Goal: Task Accomplishment & Management: Use online tool/utility

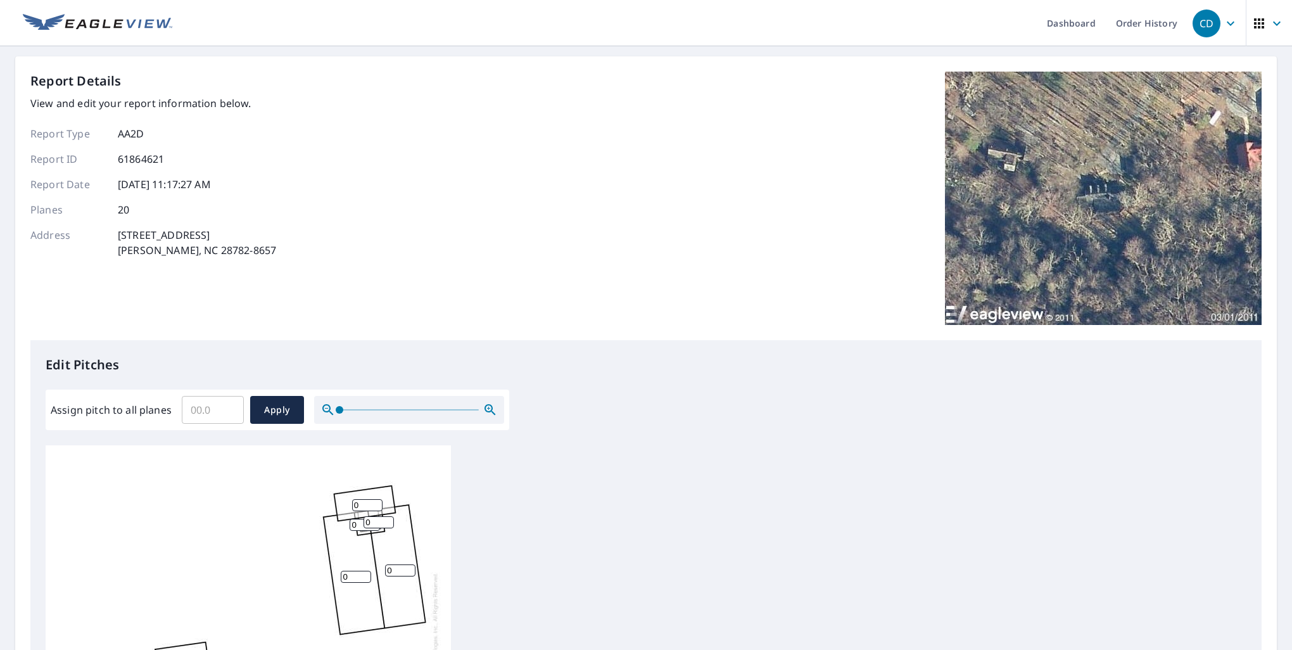
click at [360, 505] on input "0" at bounding box center [367, 505] width 30 height 12
type input "2"
click at [351, 577] on input "0" at bounding box center [356, 577] width 30 height 12
type input "4"
click at [393, 572] on input "0" at bounding box center [400, 570] width 30 height 12
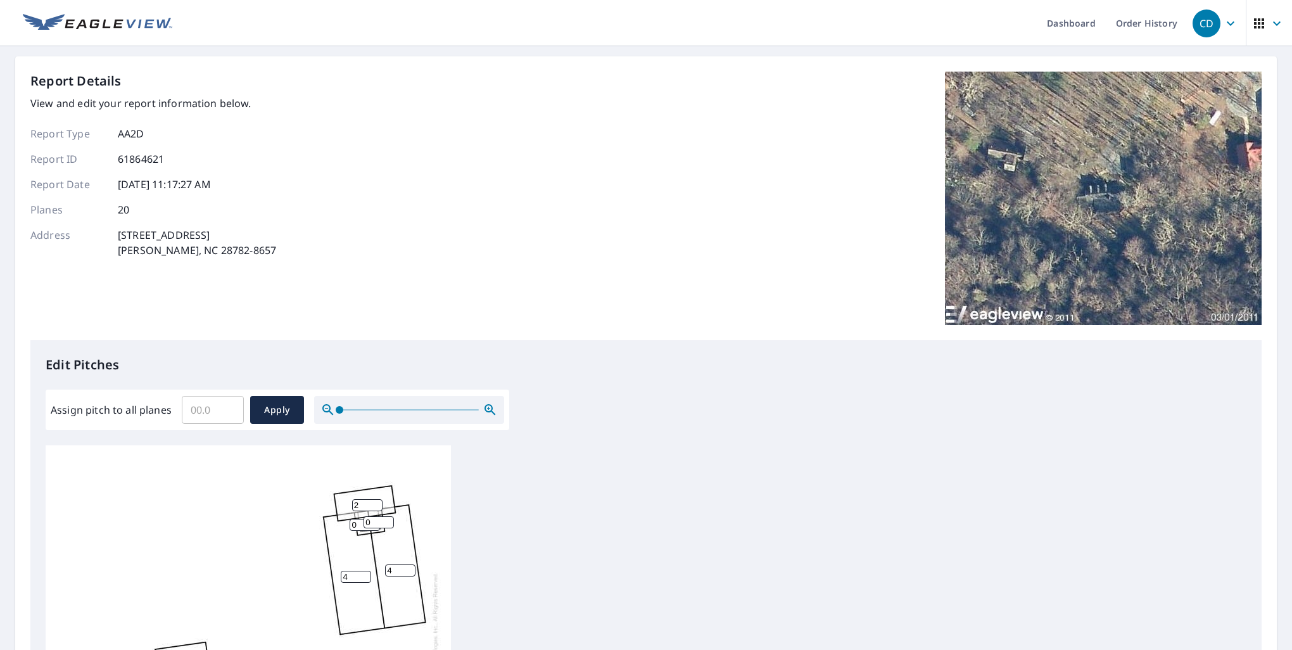
type input "4"
click at [359, 505] on input "2" at bounding box center [367, 505] width 30 height 12
type input "1"
click at [359, 521] on input "0" at bounding box center [365, 525] width 30 height 12
type input "0"
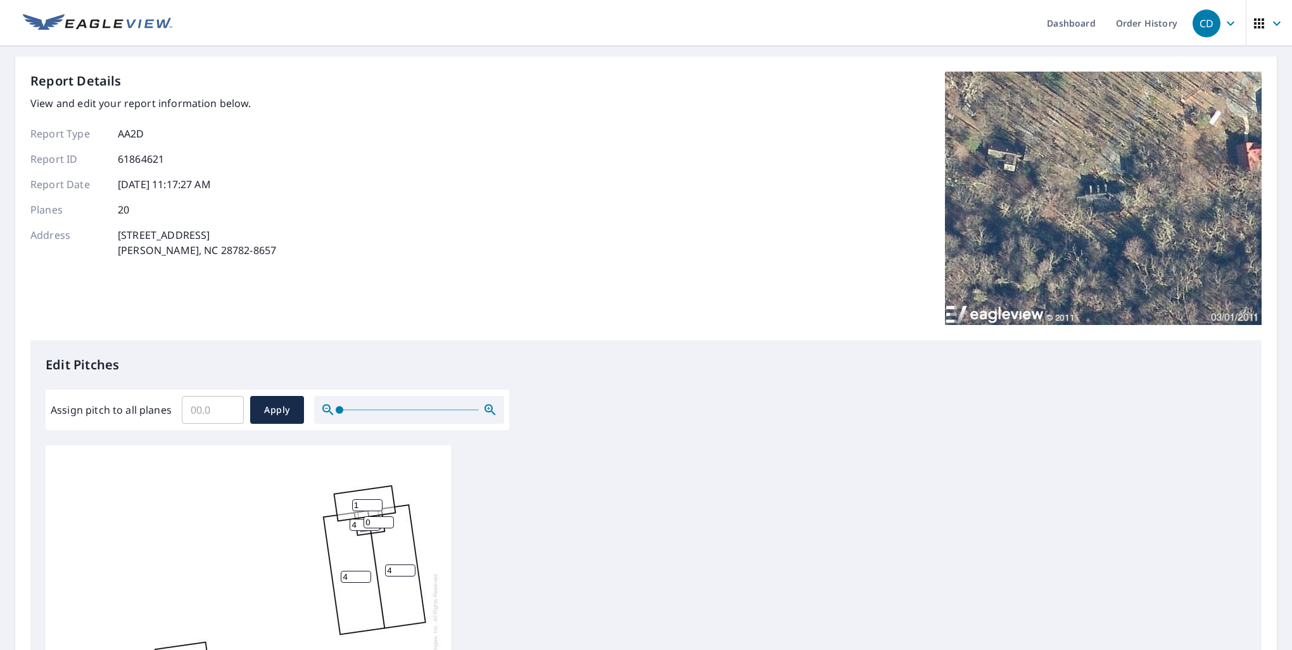
type input "4"
click at [372, 523] on input "0" at bounding box center [378, 522] width 30 height 12
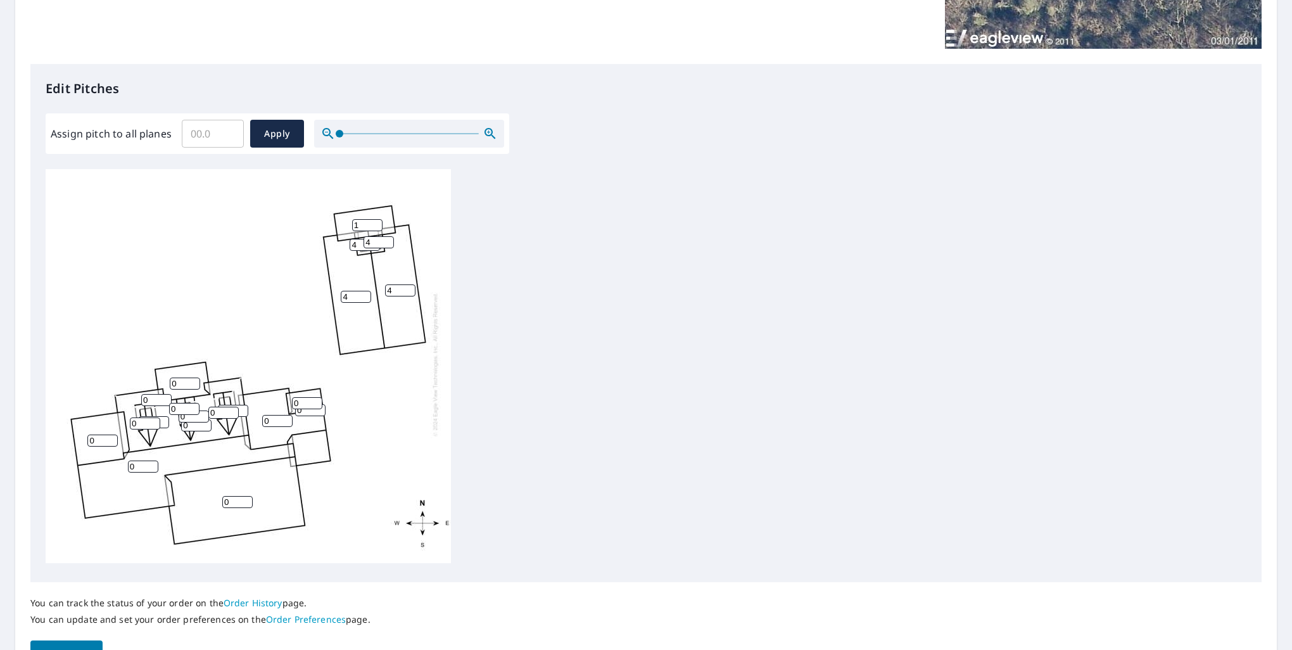
scroll to position [286, 0]
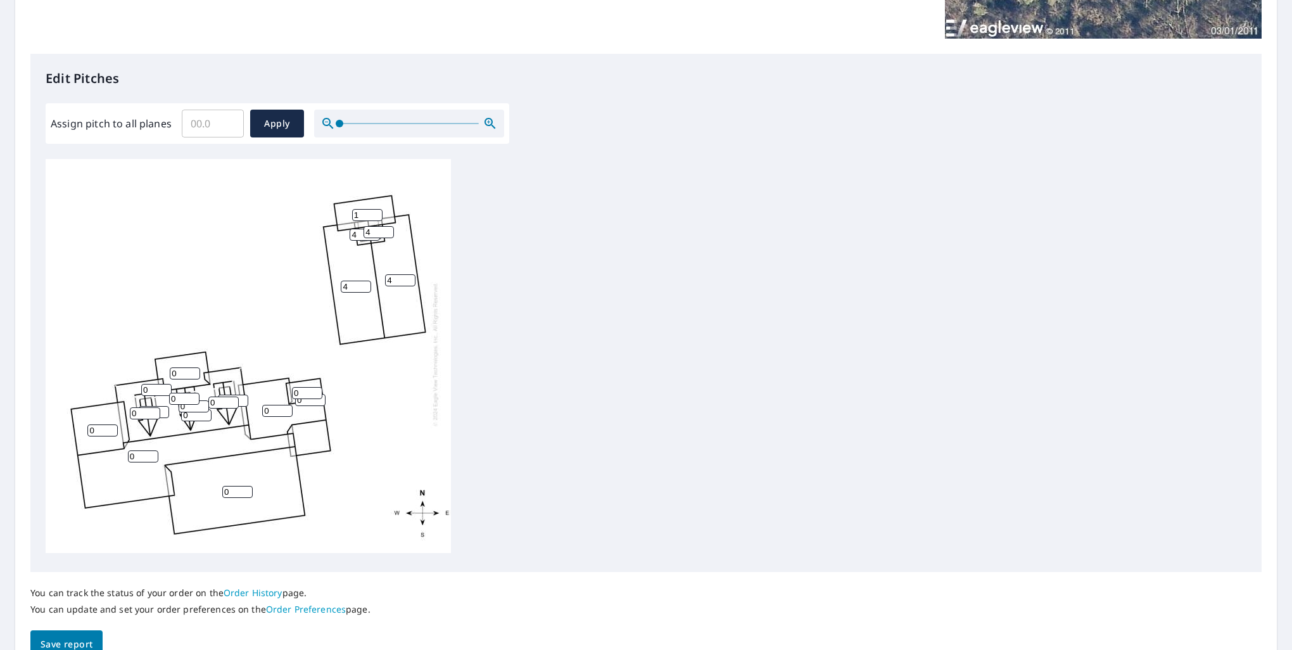
type input "4"
click at [180, 367] on input "0" at bounding box center [185, 373] width 30 height 12
type input "2"
click at [300, 387] on input "0" at bounding box center [307, 393] width 30 height 12
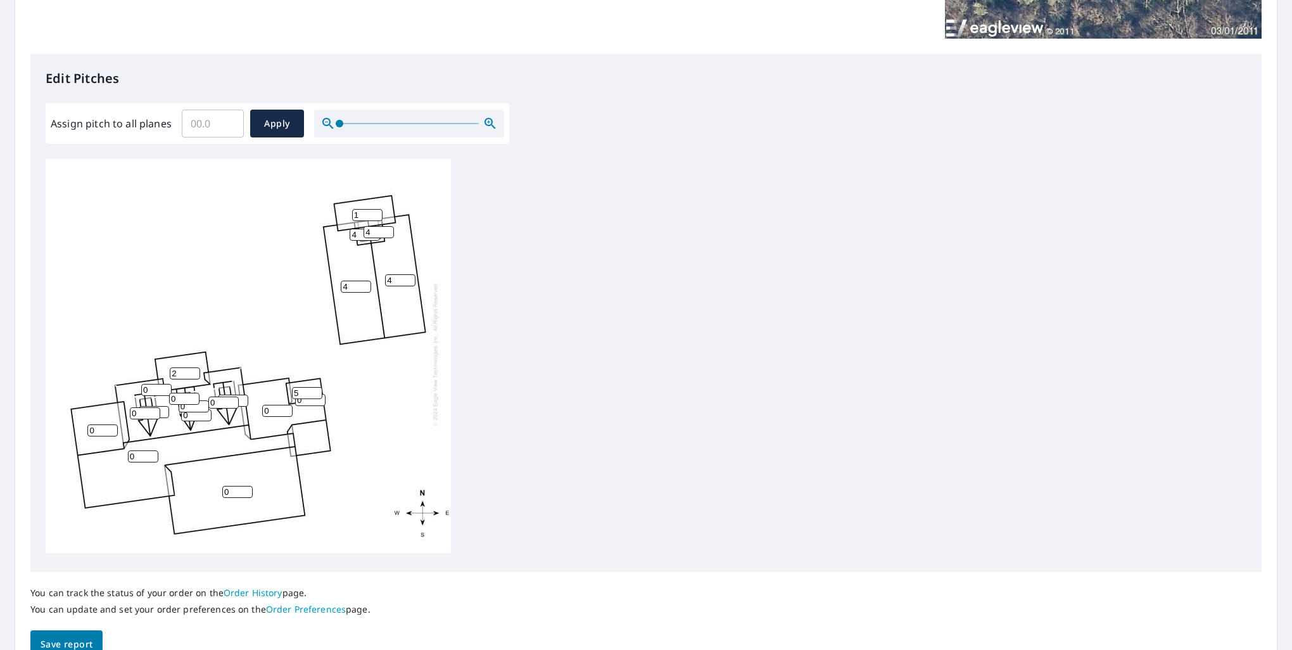
type input "5"
click at [303, 394] on input "0" at bounding box center [310, 400] width 30 height 12
type input "7"
click at [269, 405] on input "0" at bounding box center [277, 411] width 30 height 12
type input "7"
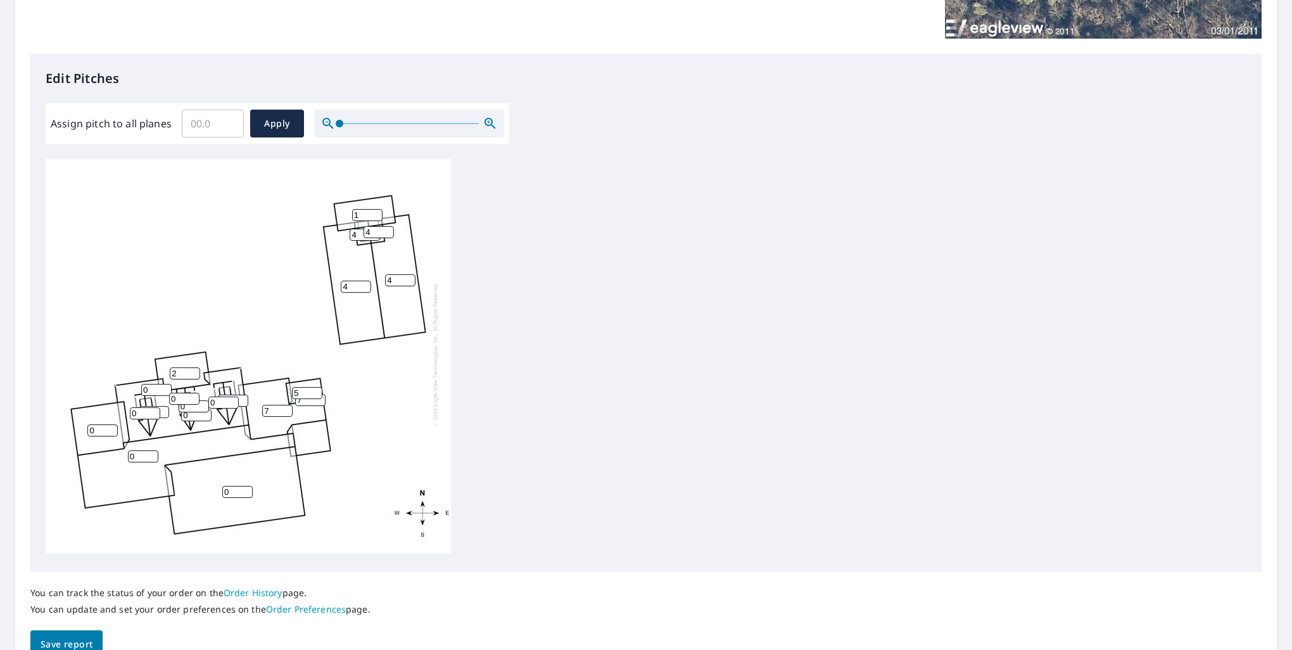
click at [94, 424] on input "0" at bounding box center [102, 430] width 30 height 12
type input "7"
click at [137, 450] on input "0" at bounding box center [143, 456] width 30 height 12
type input "0"
type input "7"
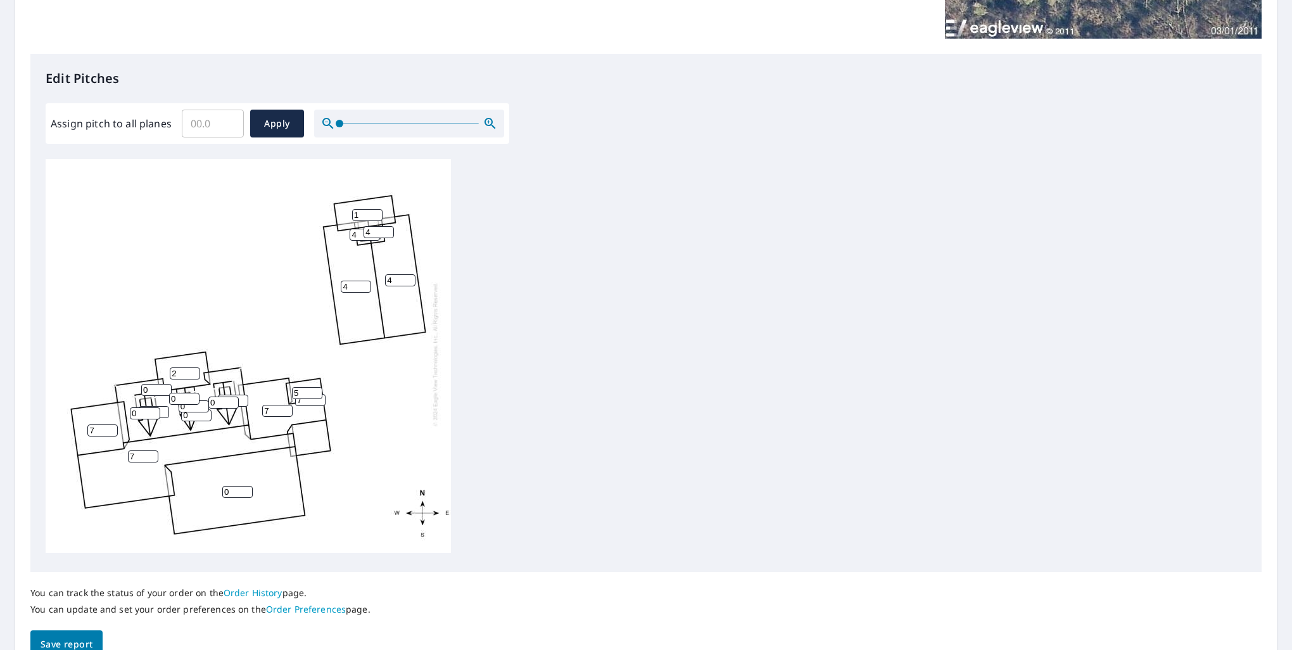
click at [233, 486] on input "0" at bounding box center [237, 492] width 30 height 12
type input "3"
click at [149, 384] on input "0" at bounding box center [156, 390] width 30 height 12
type input "7"
click at [177, 393] on input "0" at bounding box center [184, 399] width 30 height 12
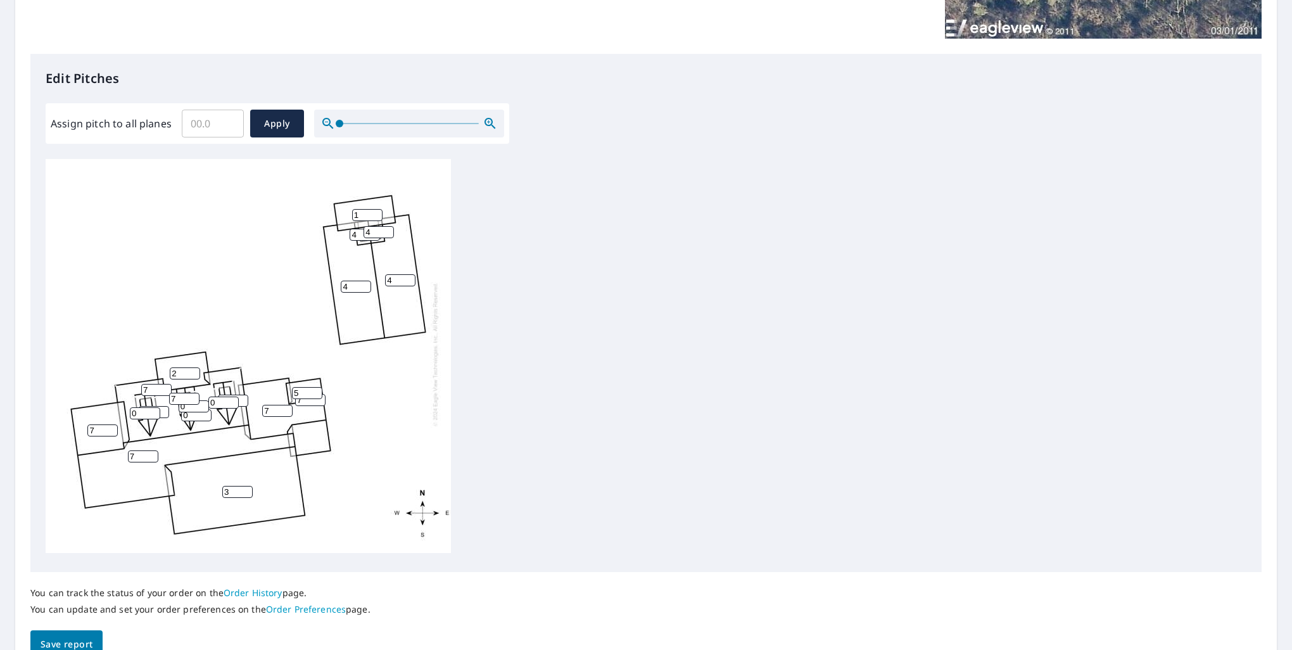
type input "7"
type input "1"
click at [165, 406] on input "1" at bounding box center [154, 412] width 30 height 12
type input "10"
click at [141, 407] on input "0" at bounding box center [145, 413] width 30 height 12
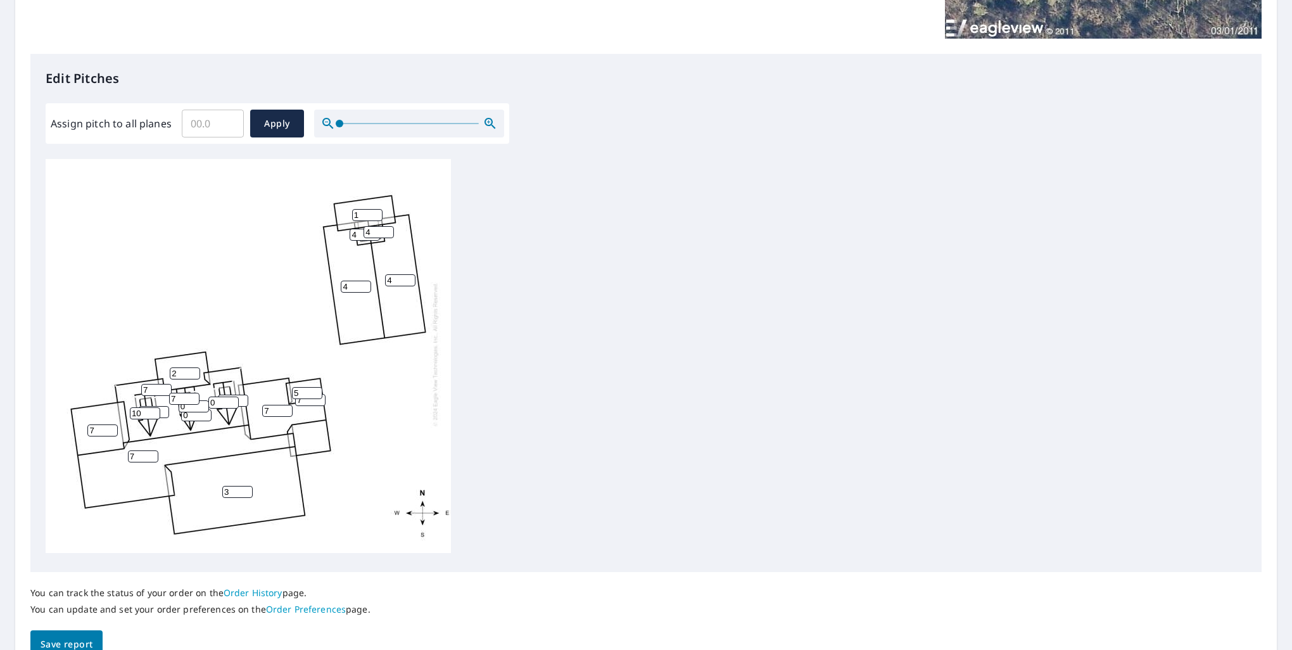
type input "10"
click at [193, 409] on input "0" at bounding box center [196, 415] width 30 height 12
type input "10"
click at [185, 400] on input "0" at bounding box center [194, 406] width 30 height 12
type input "10"
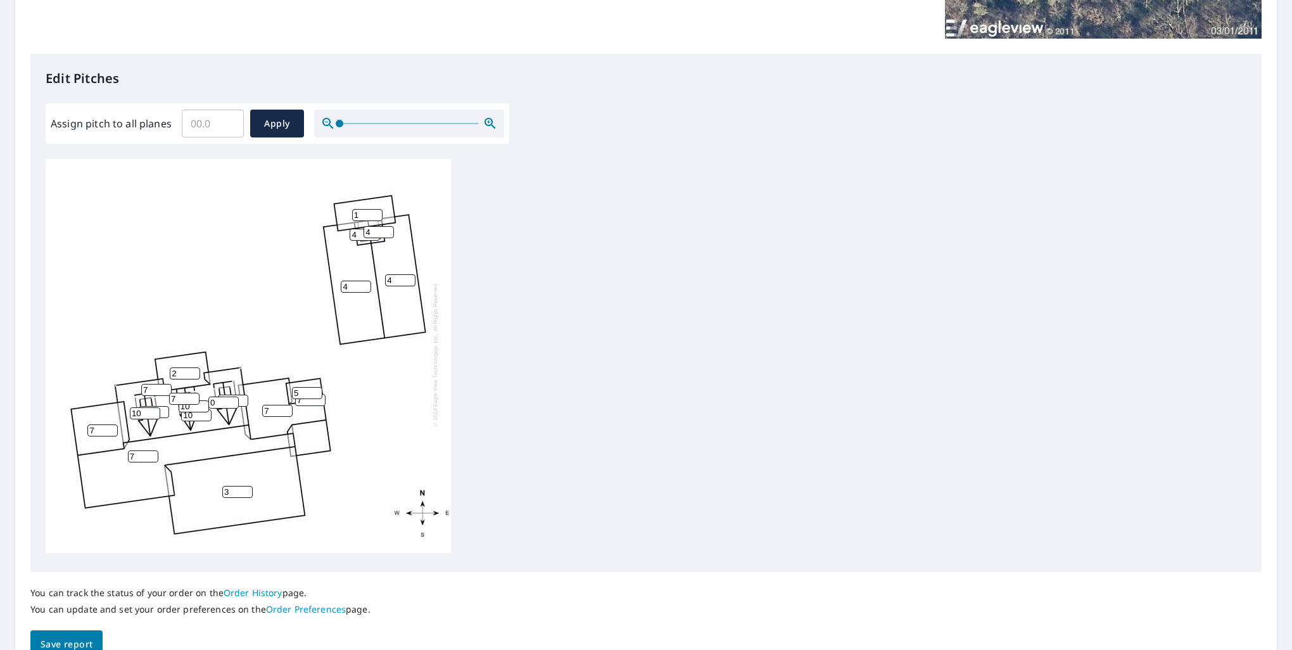
click at [215, 396] on input "0" at bounding box center [223, 402] width 30 height 12
type input "10"
click at [243, 394] on input "0" at bounding box center [233, 400] width 30 height 12
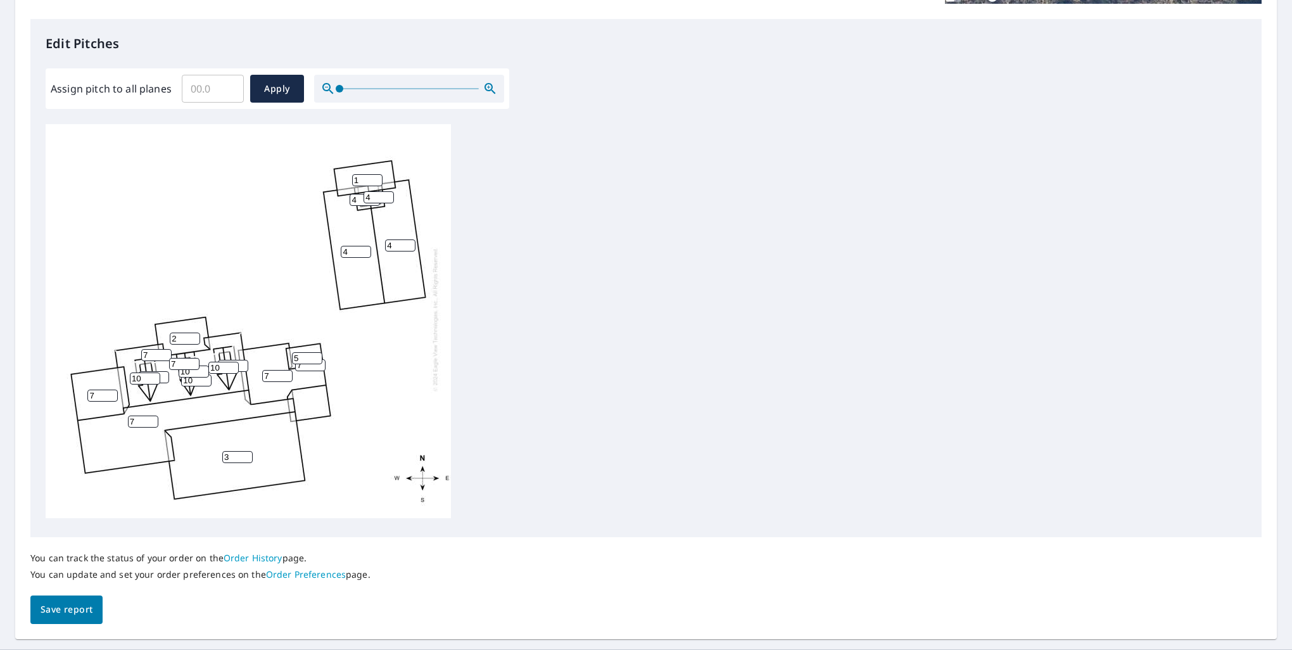
scroll to position [331, 0]
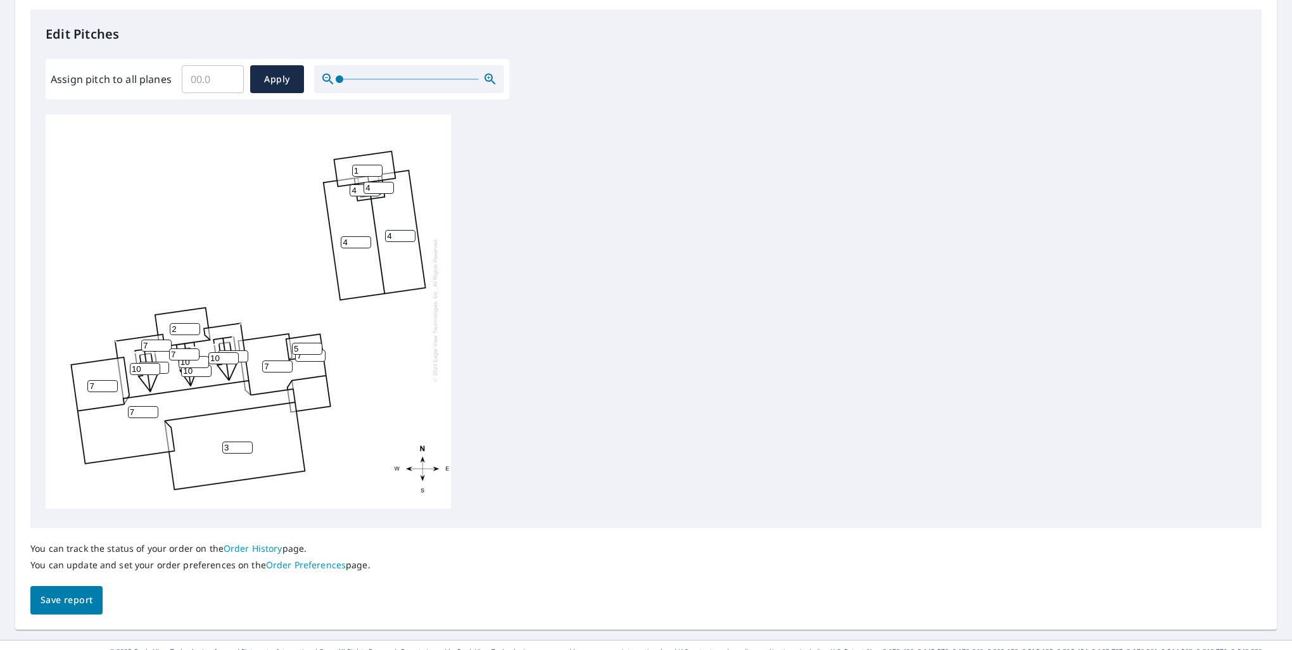
type input "10"
click at [177, 323] on input "2" at bounding box center [185, 329] width 30 height 12
type input "3"
type input "2"
click at [70, 599] on span "Save report" at bounding box center [67, 600] width 52 height 16
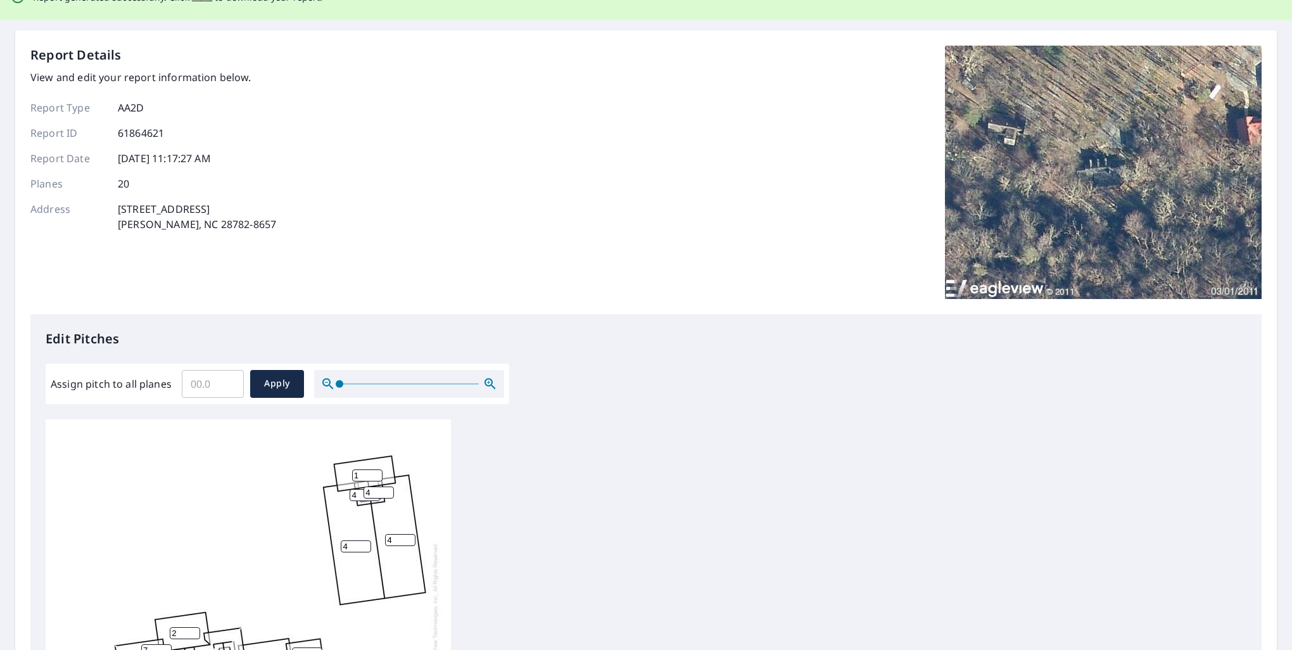
scroll to position [0, 0]
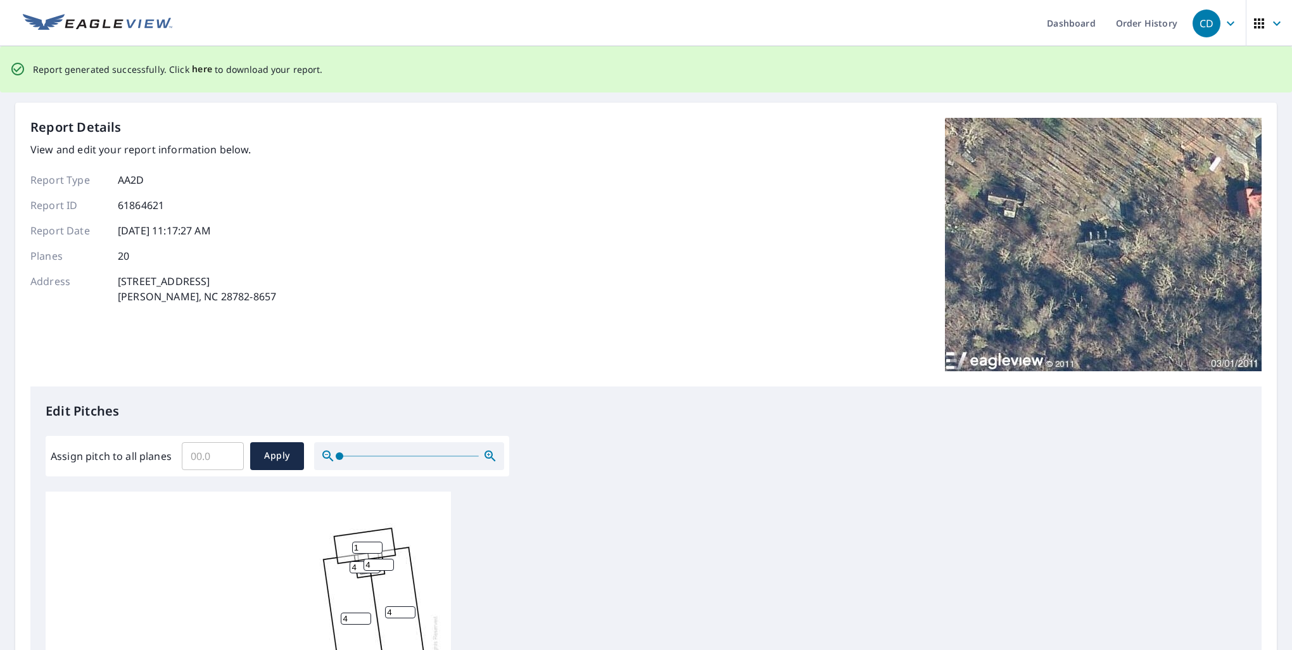
click at [204, 70] on span "here" at bounding box center [202, 69] width 21 height 16
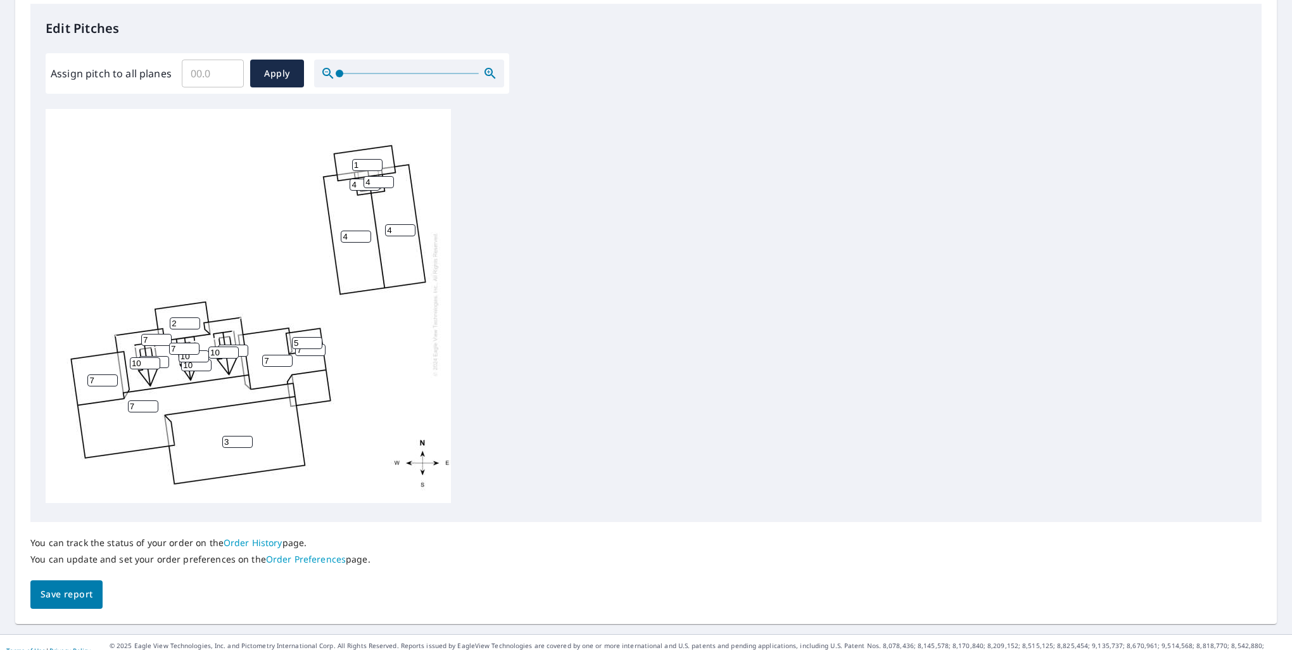
scroll to position [342, 0]
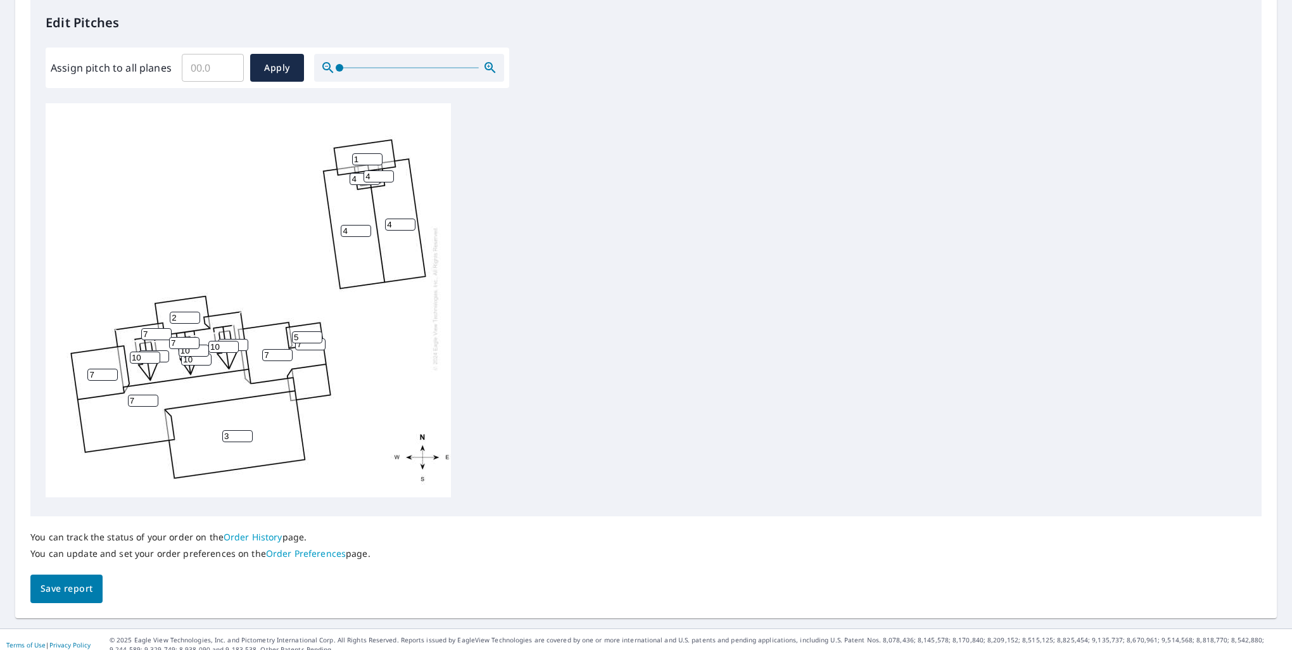
click at [175, 337] on input "7" at bounding box center [184, 343] width 30 height 12
type input "10"
click at [192, 353] on input "10" at bounding box center [196, 359] width 30 height 12
type input "1"
type input "7"
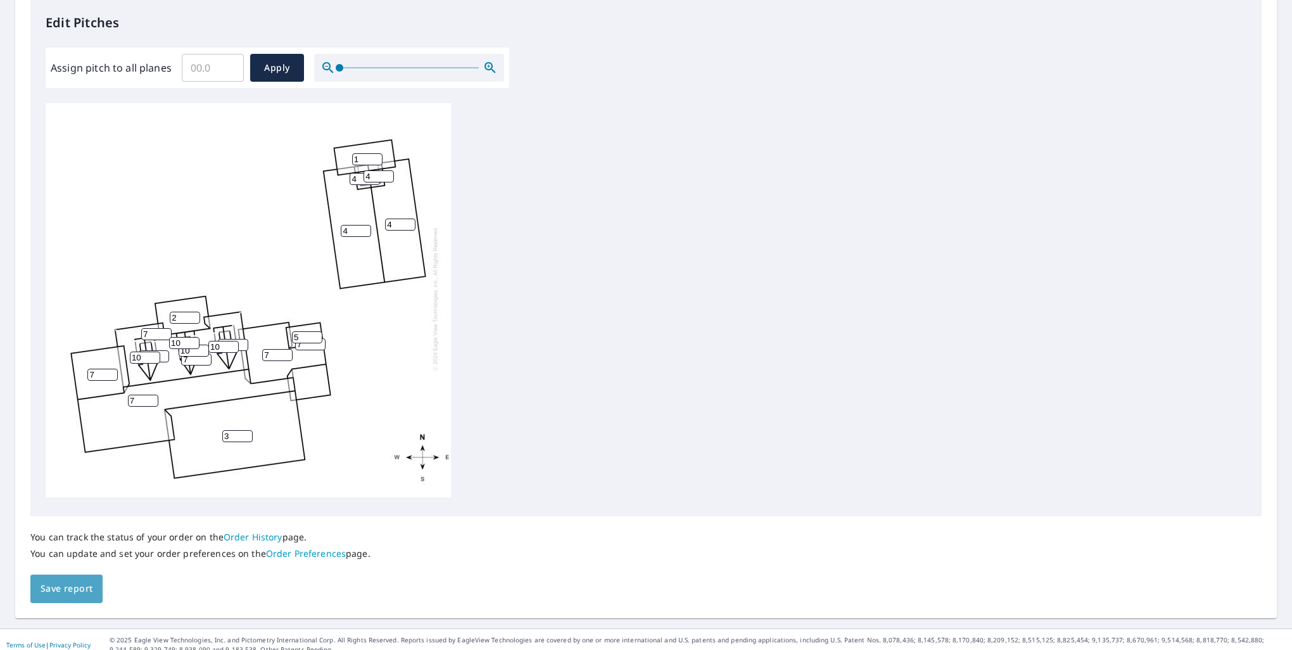
click at [76, 591] on span "Save report" at bounding box center [67, 589] width 52 height 16
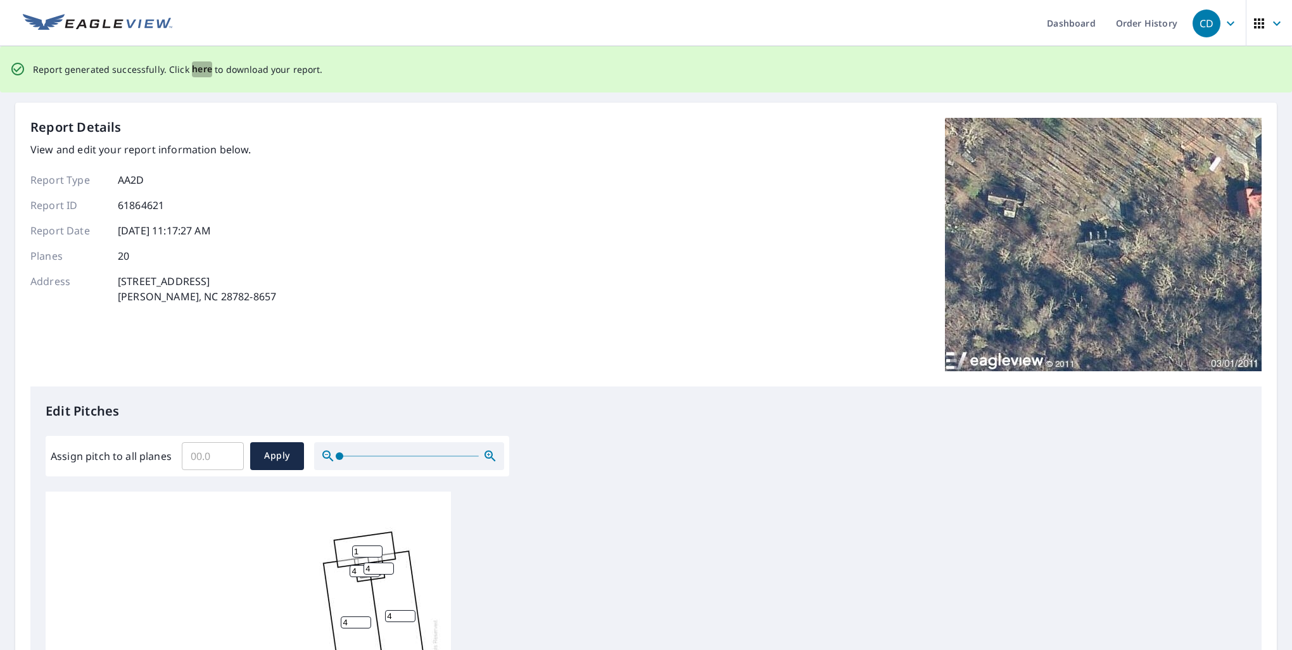
click at [194, 71] on span "here" at bounding box center [202, 69] width 21 height 16
